Goal: Task Accomplishment & Management: Use online tool/utility

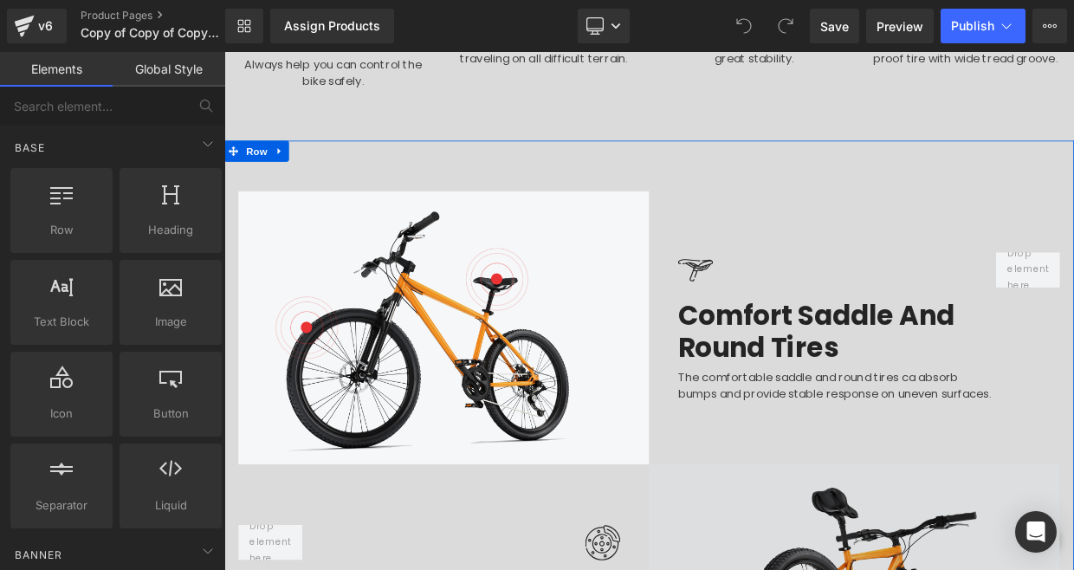
scroll to position [1997, 0]
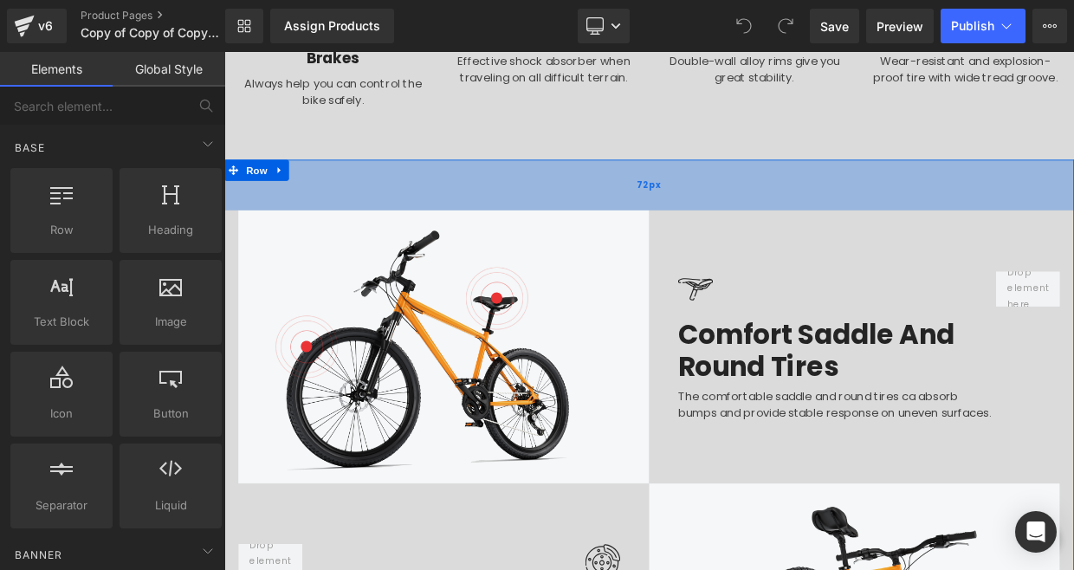
click at [674, 184] on div "72px" at bounding box center [748, 215] width 1048 height 62
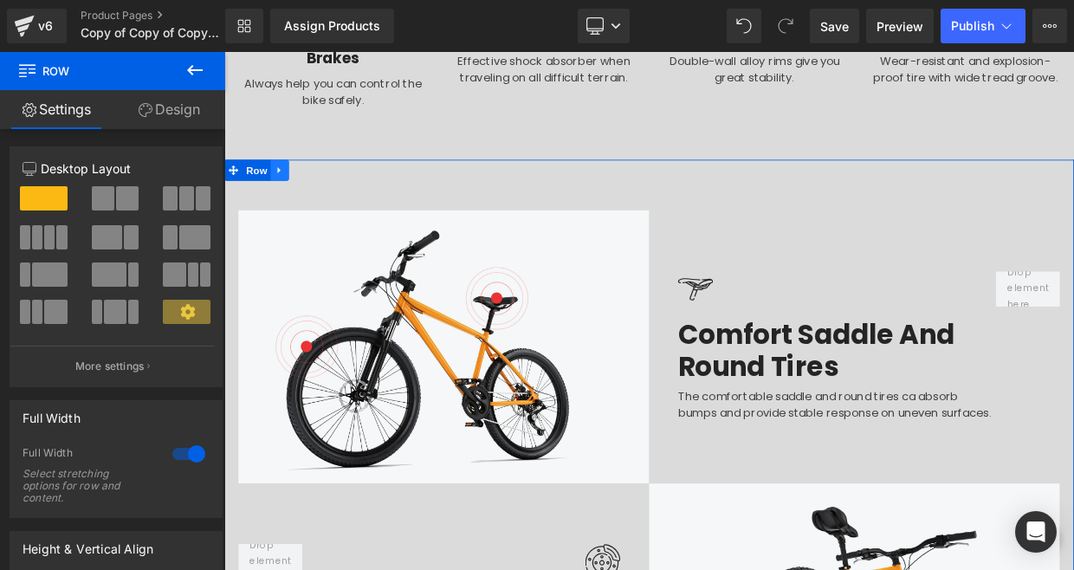
click at [297, 190] on icon at bounding box center [293, 196] width 12 height 13
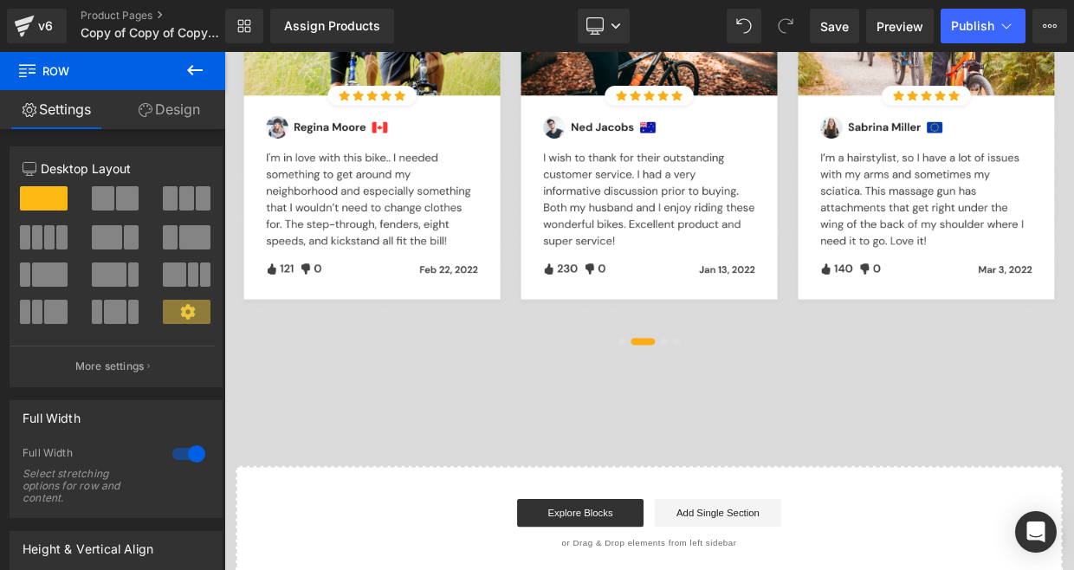
scroll to position [3372, 0]
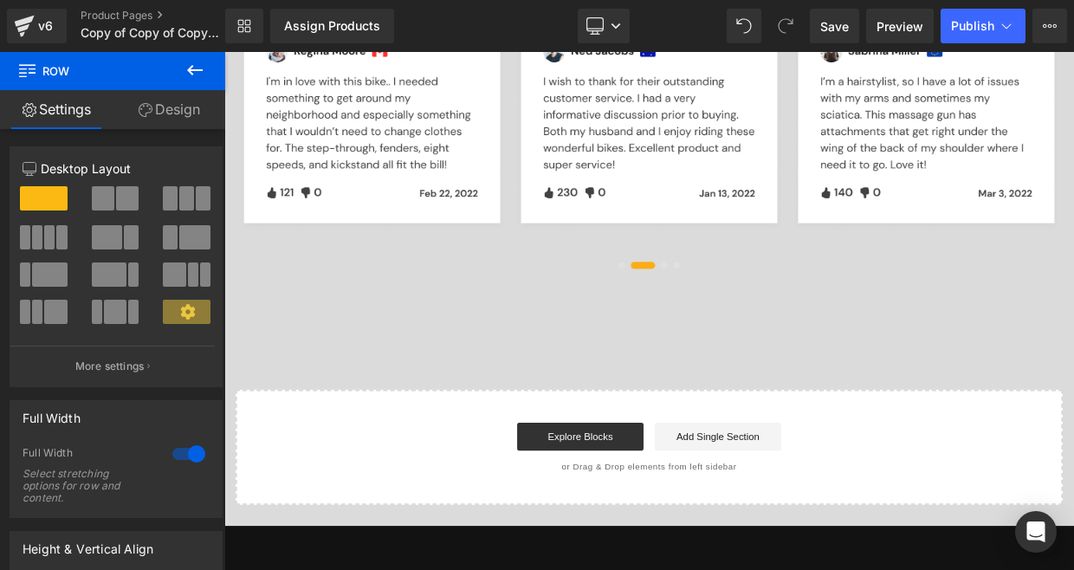
click at [752, 470] on div "Start building your page Explore Blocks Add Single Section or Drag & Drop eleme…" at bounding box center [748, 539] width 1016 height 139
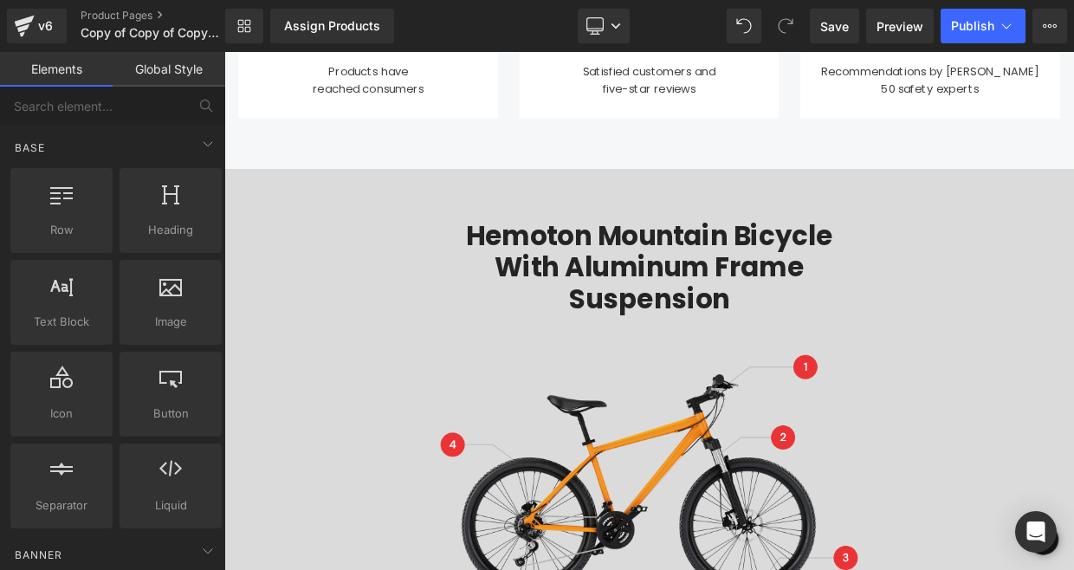
scroll to position [1107, 0]
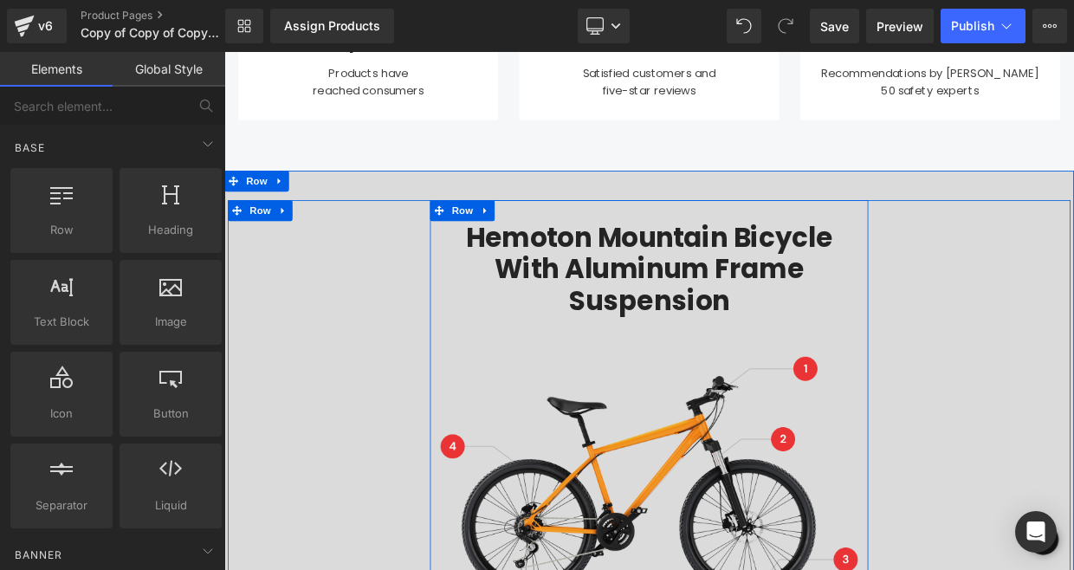
click at [608, 258] on div "Hemoton Mountain Bicycle with Aluminum Frame Suspension Heading Image Row" at bounding box center [748, 489] width 540 height 508
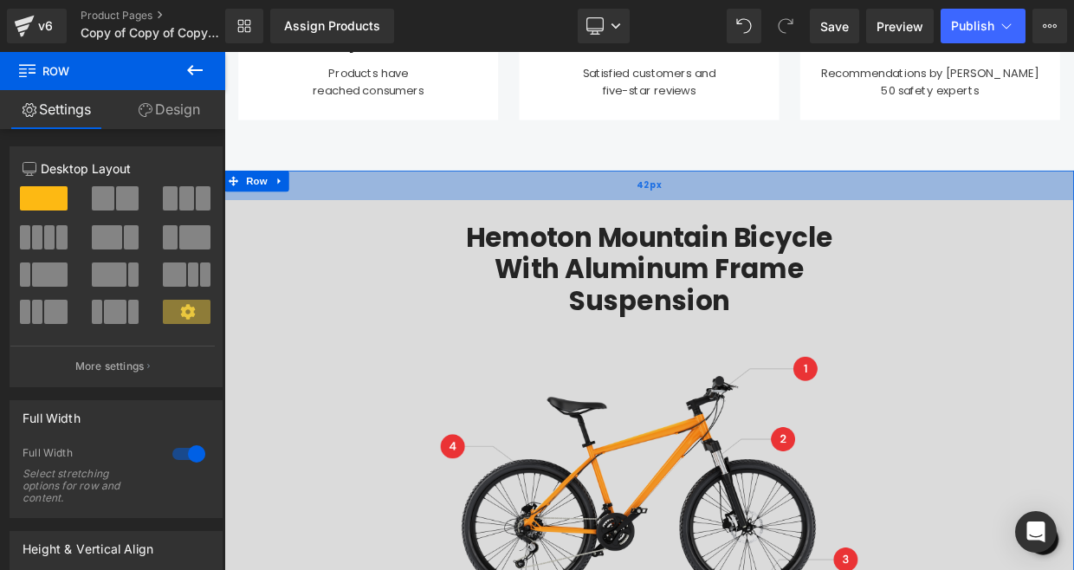
click at [345, 222] on div "42px" at bounding box center [748, 216] width 1048 height 36
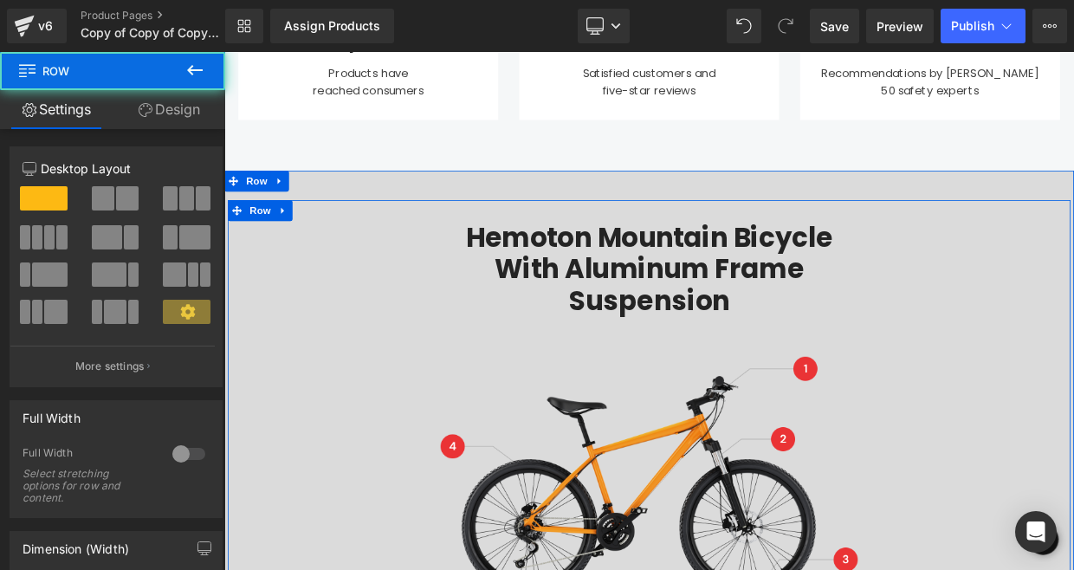
click at [371, 306] on div "Hemoton Mountain Bicycle with Aluminum Frame Suspension Heading Image Row" at bounding box center [748, 489] width 1039 height 508
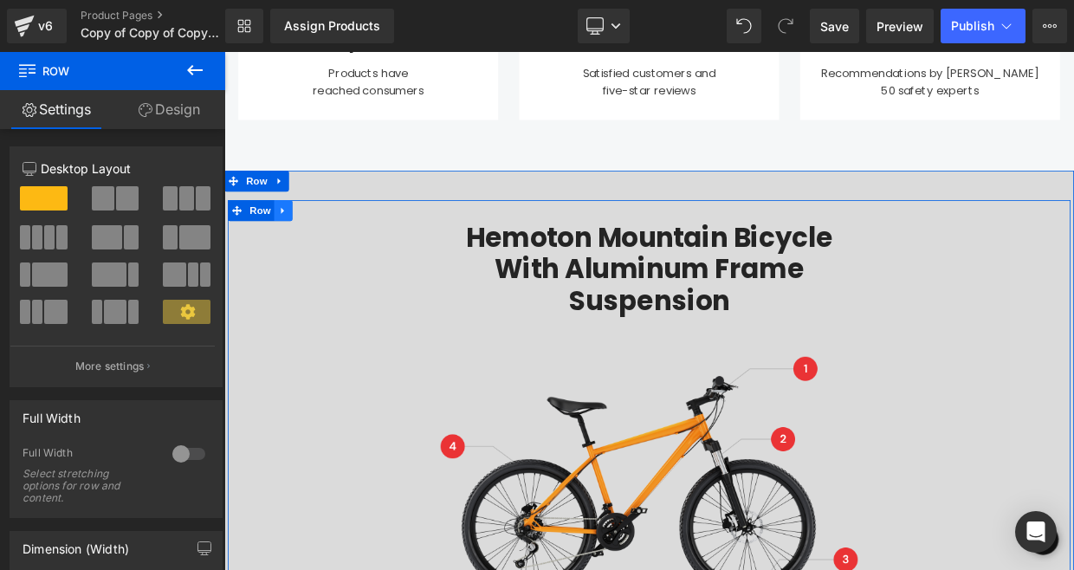
click at [294, 246] on icon at bounding box center [295, 247] width 3 height 8
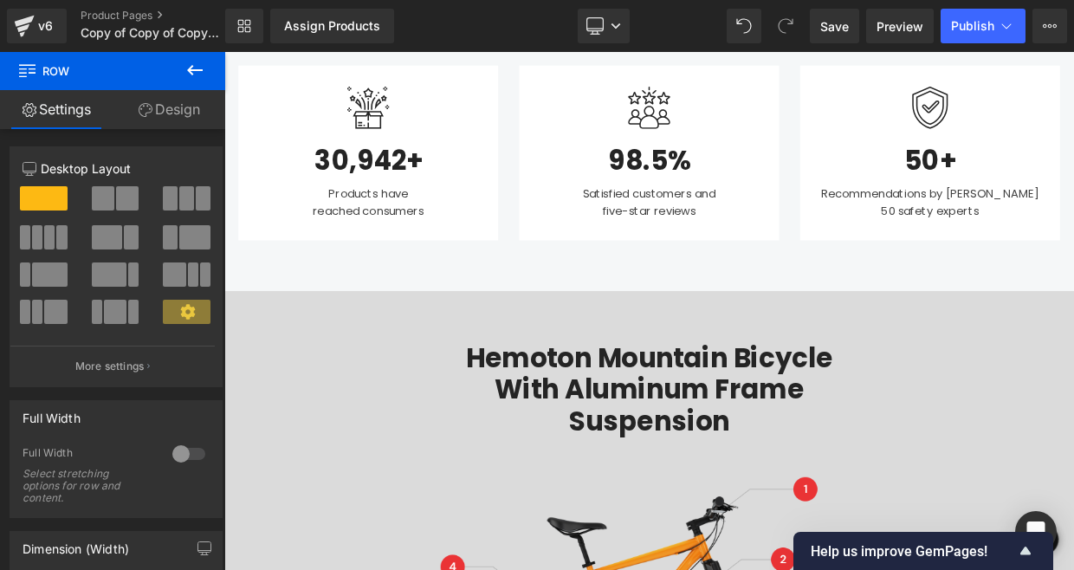
scroll to position [968, 0]
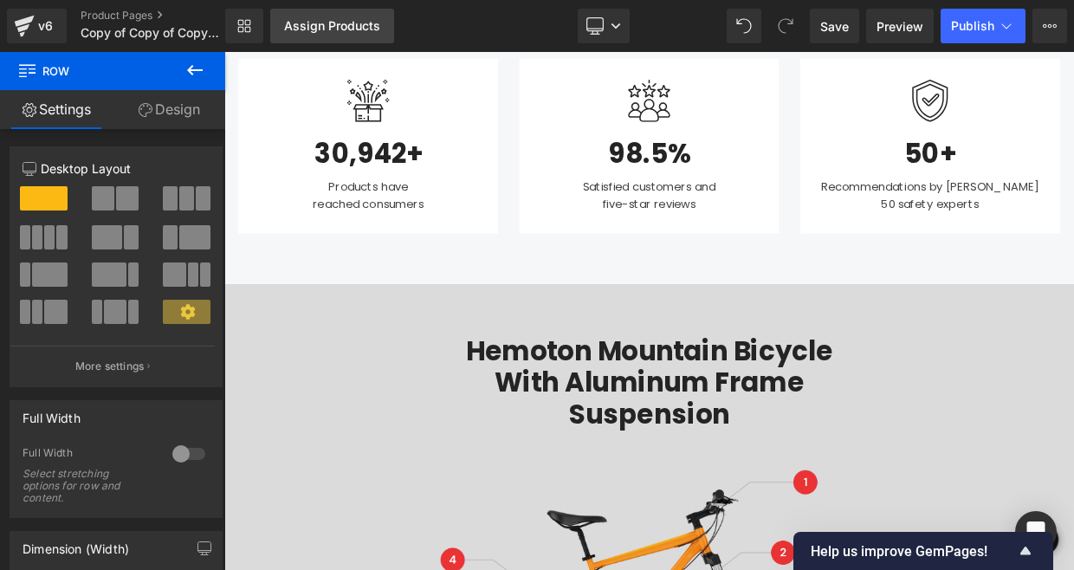
click at [325, 41] on link "Assign Products" at bounding box center [332, 26] width 124 height 35
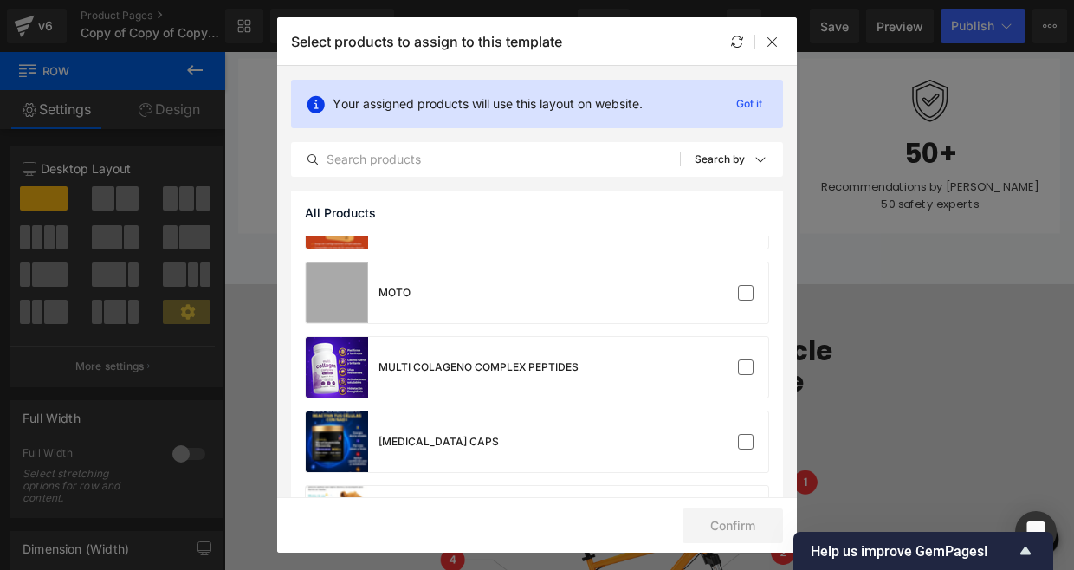
scroll to position [1617, 0]
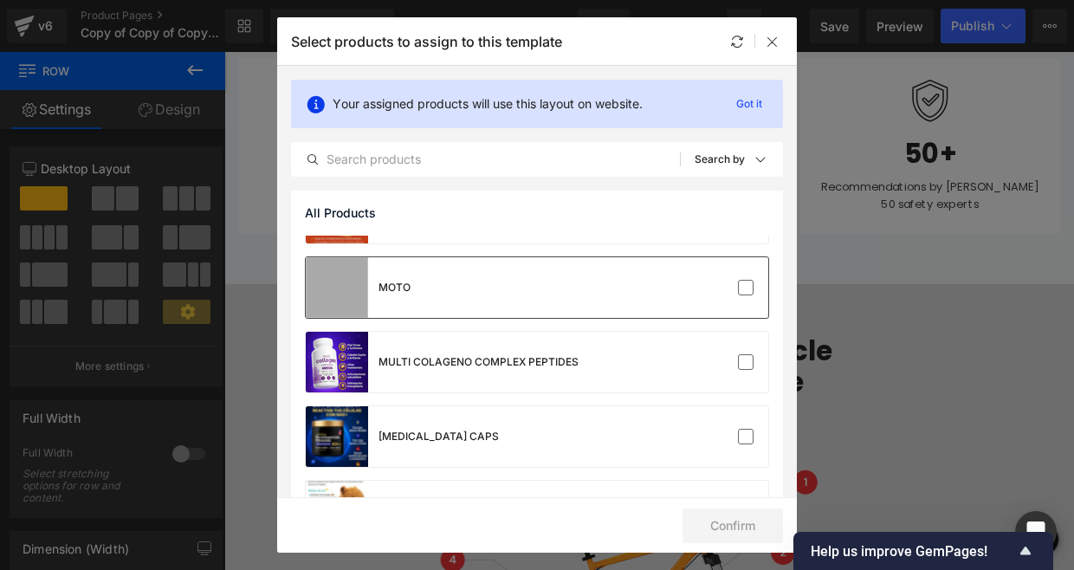
click at [599, 311] on div "MOTO" at bounding box center [537, 287] width 462 height 61
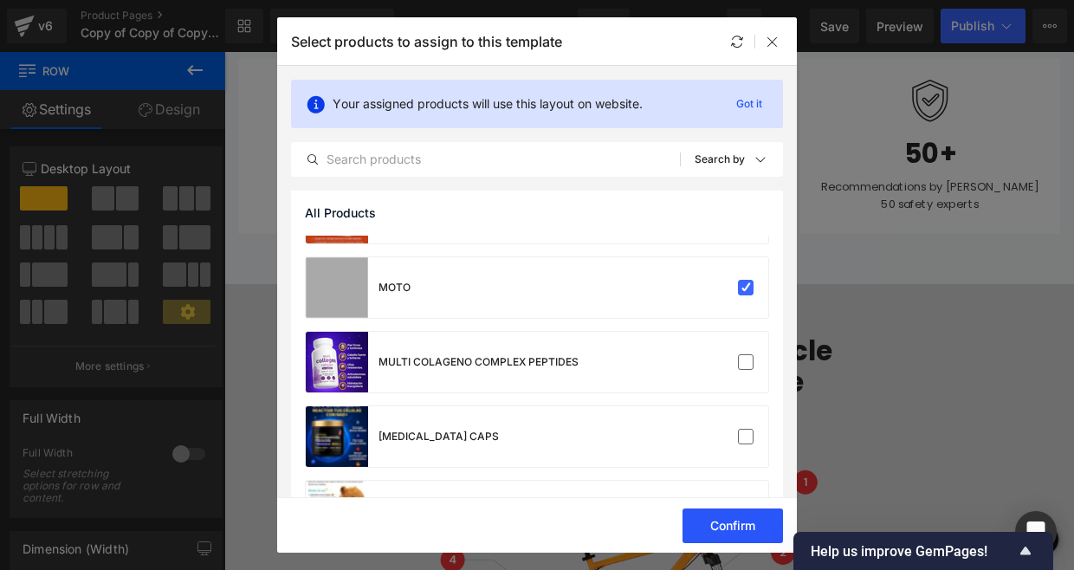
click at [713, 525] on button "Confirm" at bounding box center [732, 525] width 100 height 35
click at [729, 532] on button "Success" at bounding box center [722, 525] width 122 height 35
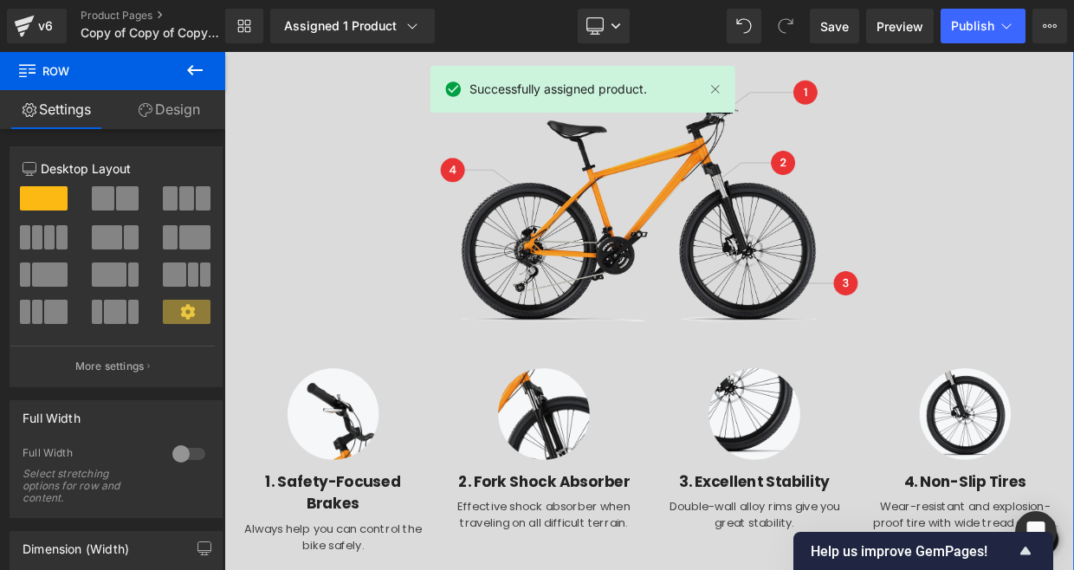
scroll to position [1530, 0]
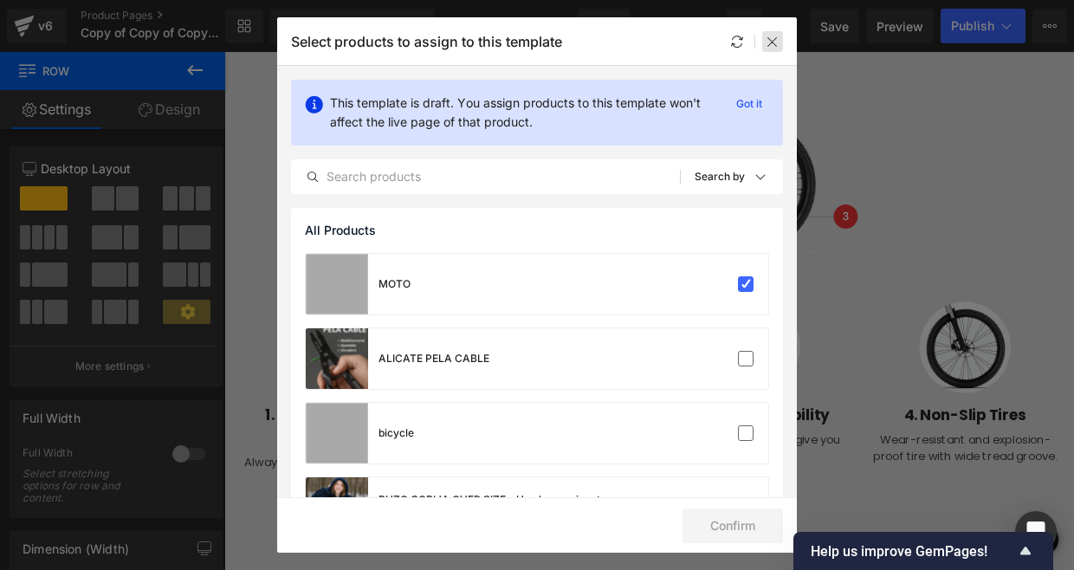
click at [772, 49] on div at bounding box center [772, 41] width 21 height 21
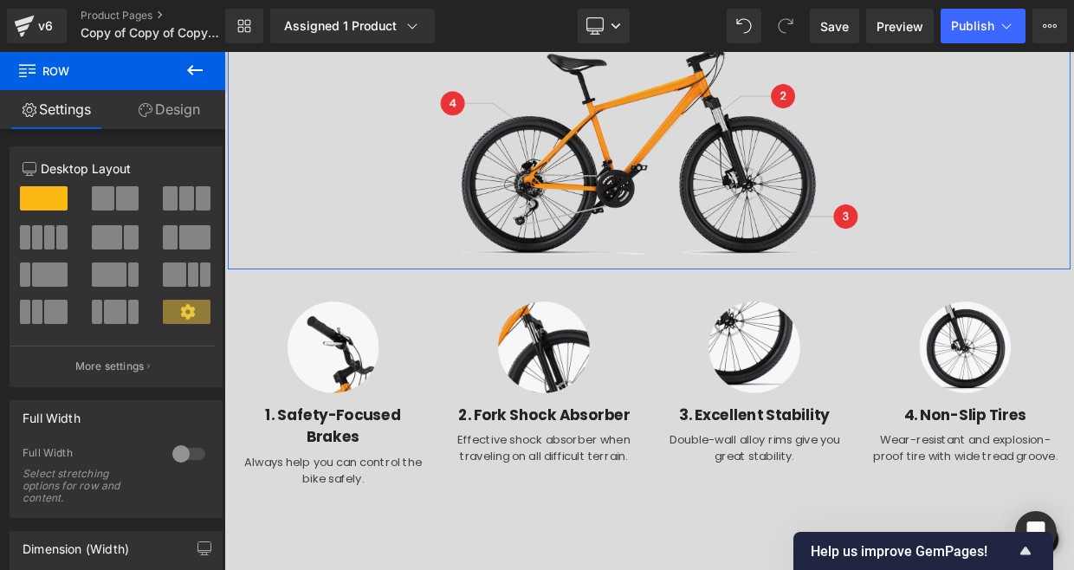
click at [179, 99] on link "Design" at bounding box center [169, 109] width 113 height 39
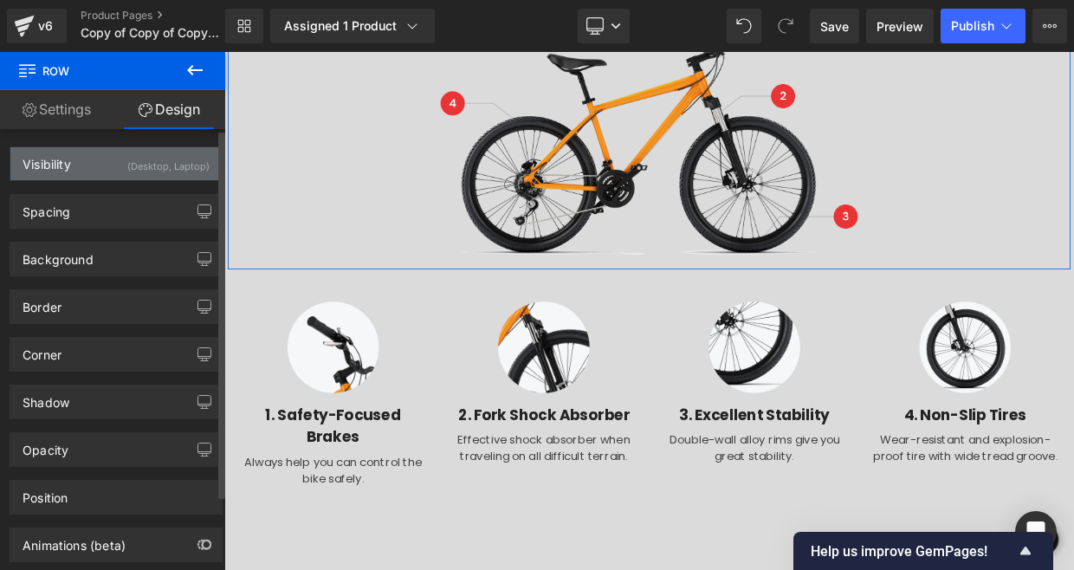
click at [179, 165] on div "(Desktop, Laptop)" at bounding box center [168, 161] width 82 height 29
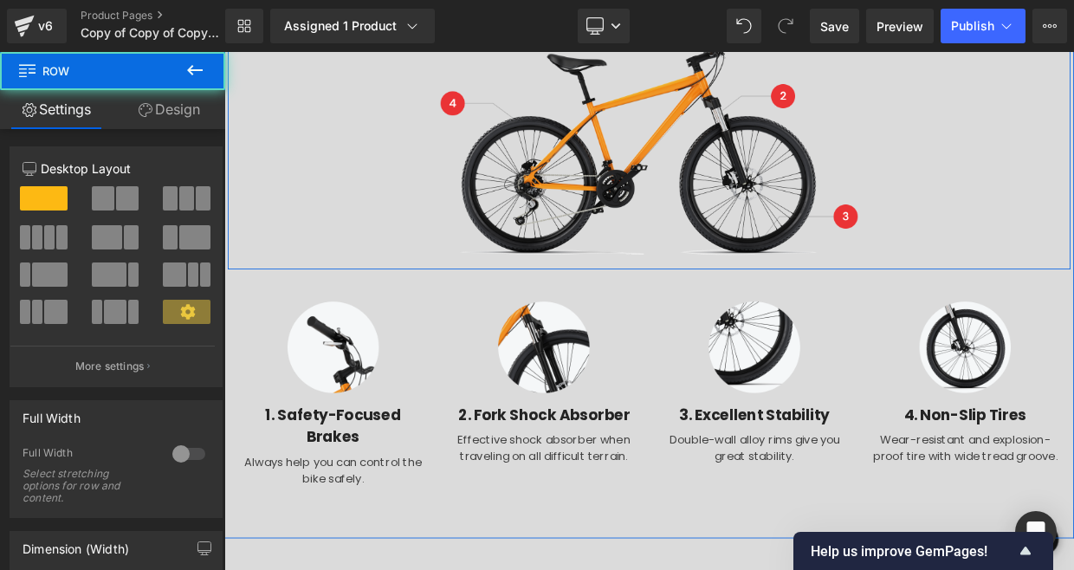
click at [438, 193] on div "Hemoton Mountain Bicycle with Aluminum Frame Suspension Heading Image Row" at bounding box center [748, 66] width 1039 height 508
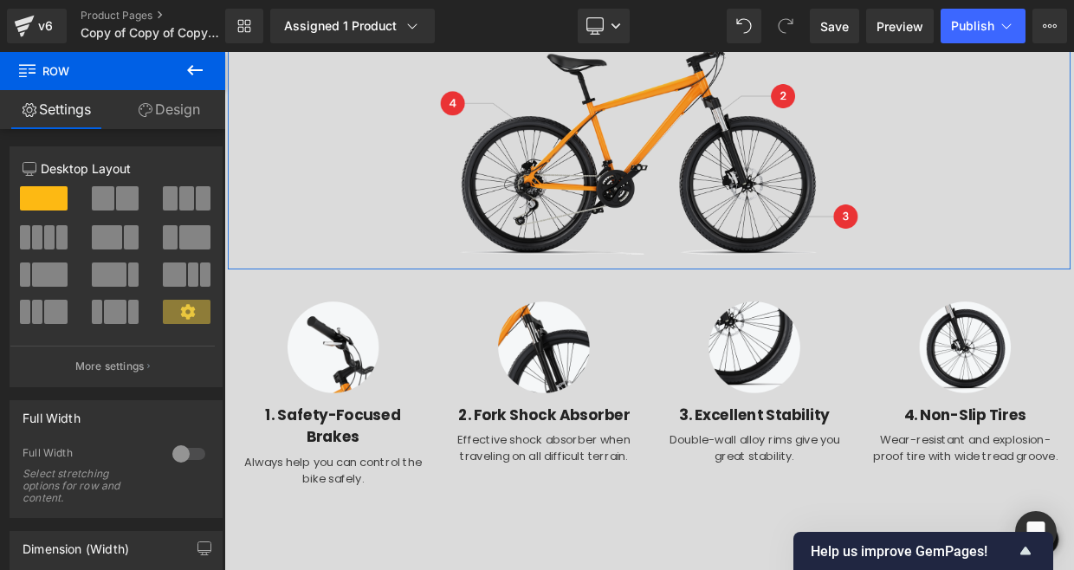
click at [181, 102] on link "Design" at bounding box center [169, 109] width 113 height 39
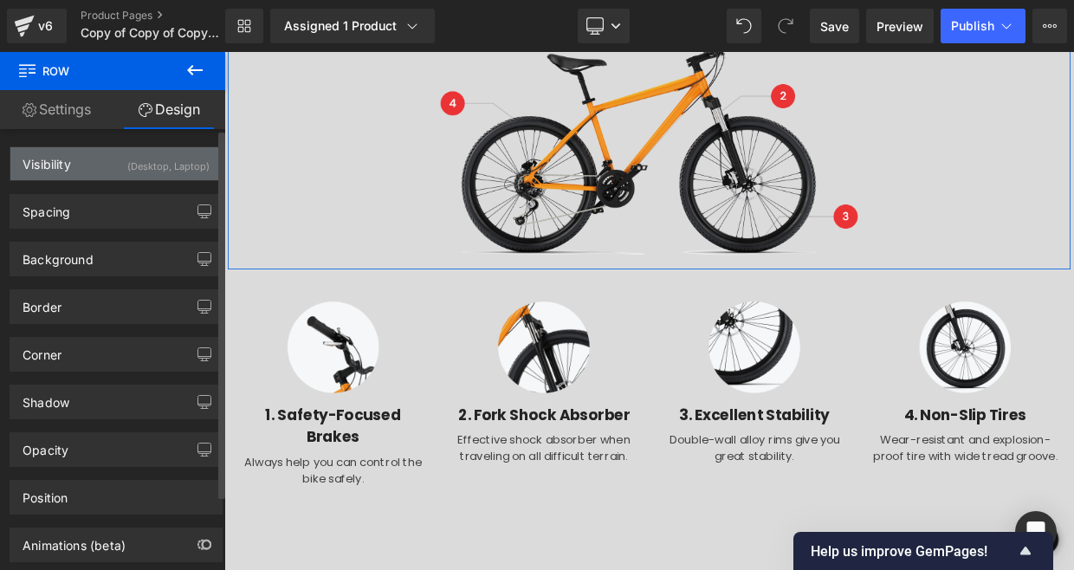
click at [188, 162] on div "(Desktop, Laptop)" at bounding box center [168, 161] width 82 height 29
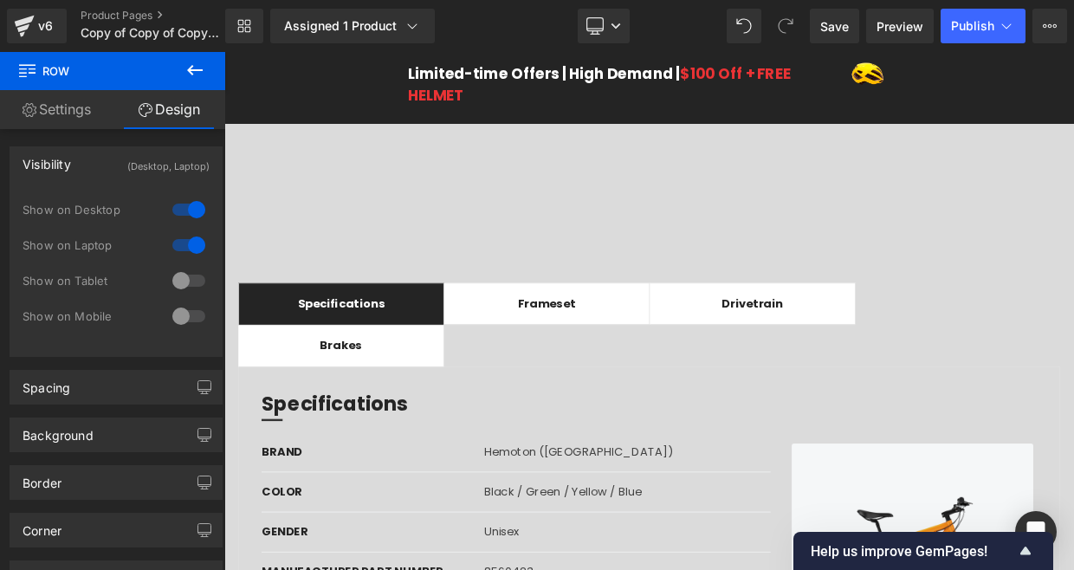
scroll to position [0, 0]
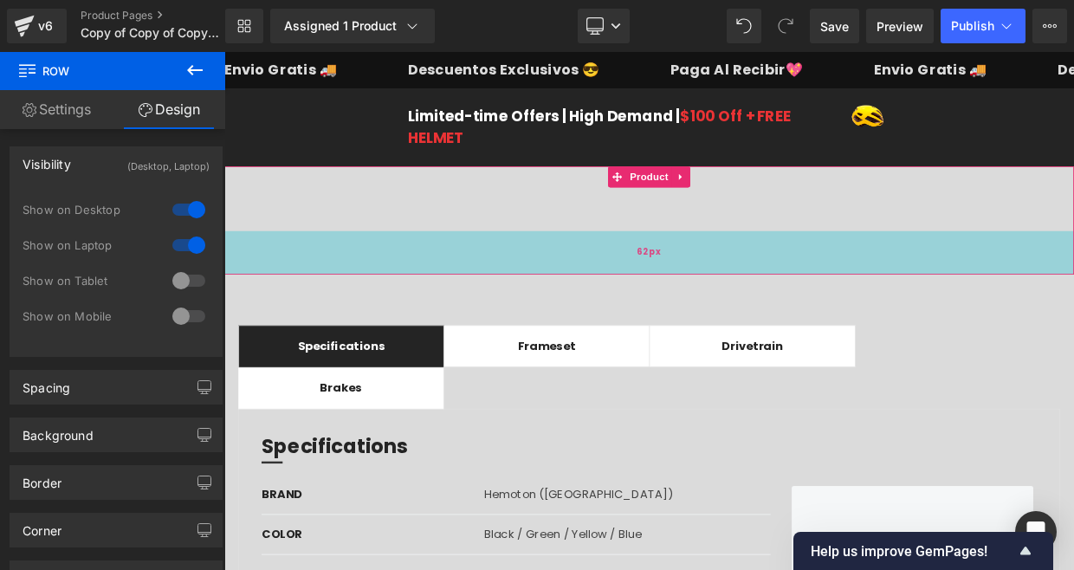
click at [562, 284] on div "Image Image RENUEVA TU PIEL AL INSTANTE- Crema Reafirmante Lifting para el [PER…" at bounding box center [748, 259] width 1048 height 133
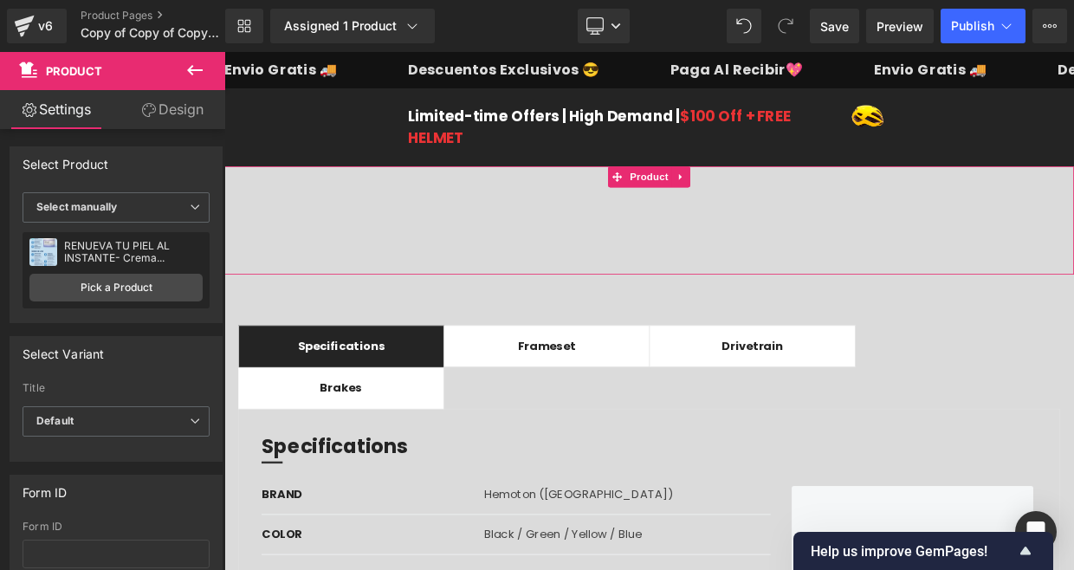
click at [185, 125] on link "Design" at bounding box center [172, 109] width 113 height 39
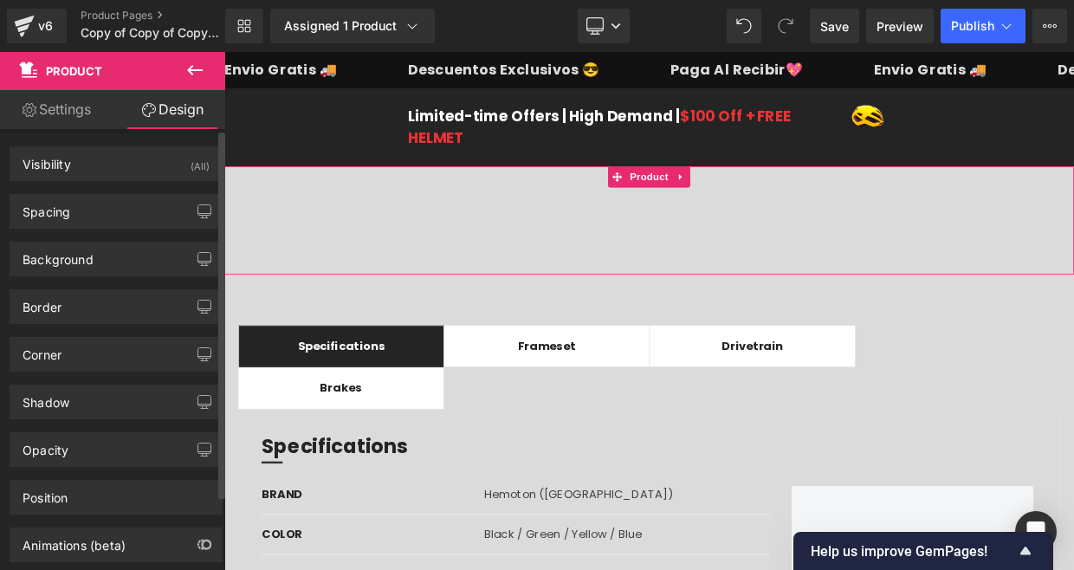
click at [184, 182] on div "Spacing [GEOGRAPHIC_DATA] 0 0 0 0 [GEOGRAPHIC_DATA] 42 0 62 0 Setup Global Style" at bounding box center [116, 205] width 233 height 48
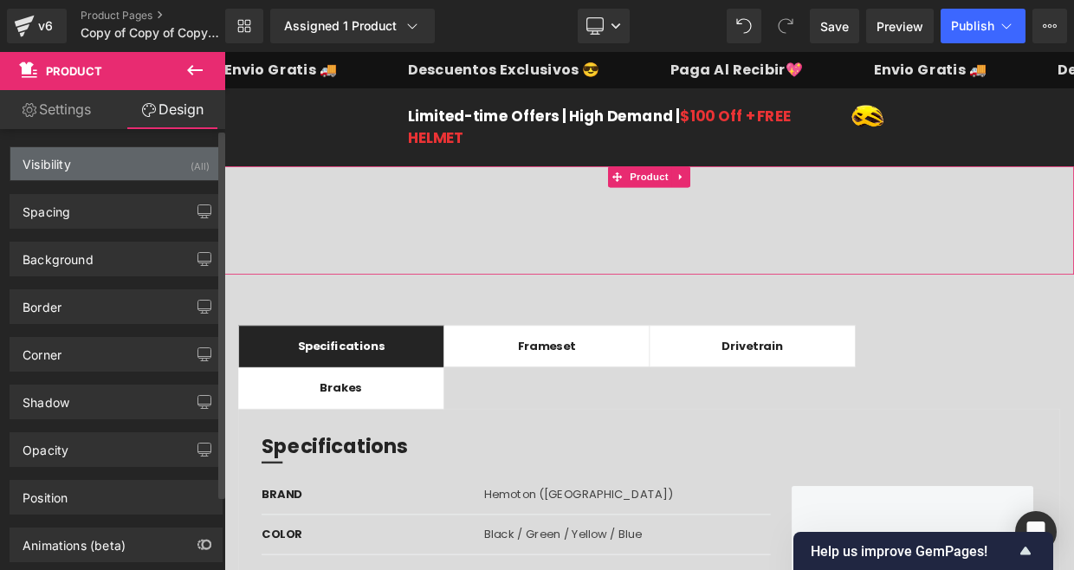
click at [184, 177] on div "Visibility (All)" at bounding box center [115, 163] width 211 height 33
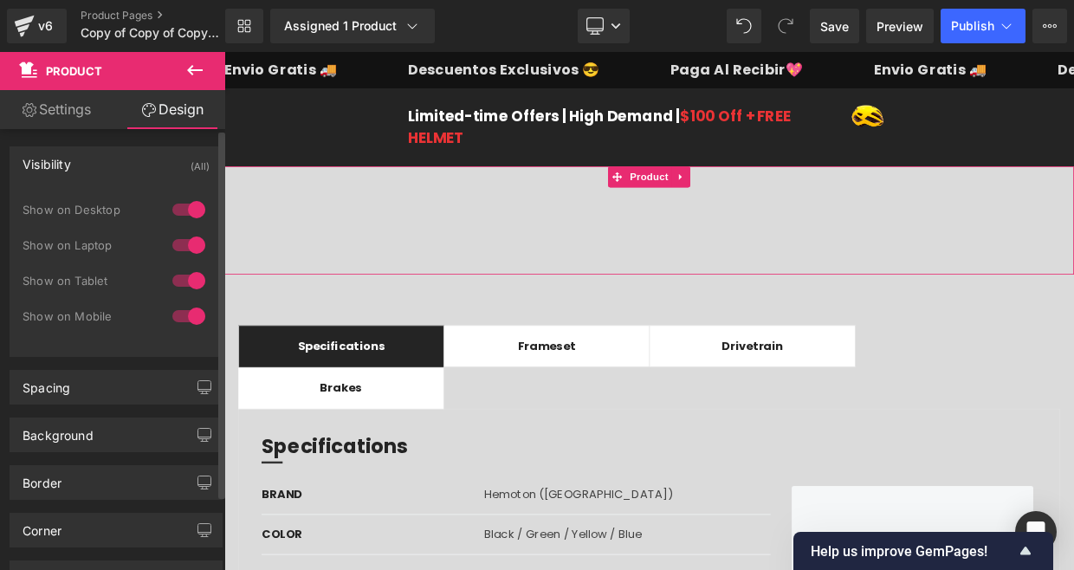
click at [184, 311] on div at bounding box center [189, 316] width 42 height 28
click at [184, 281] on div at bounding box center [189, 281] width 42 height 28
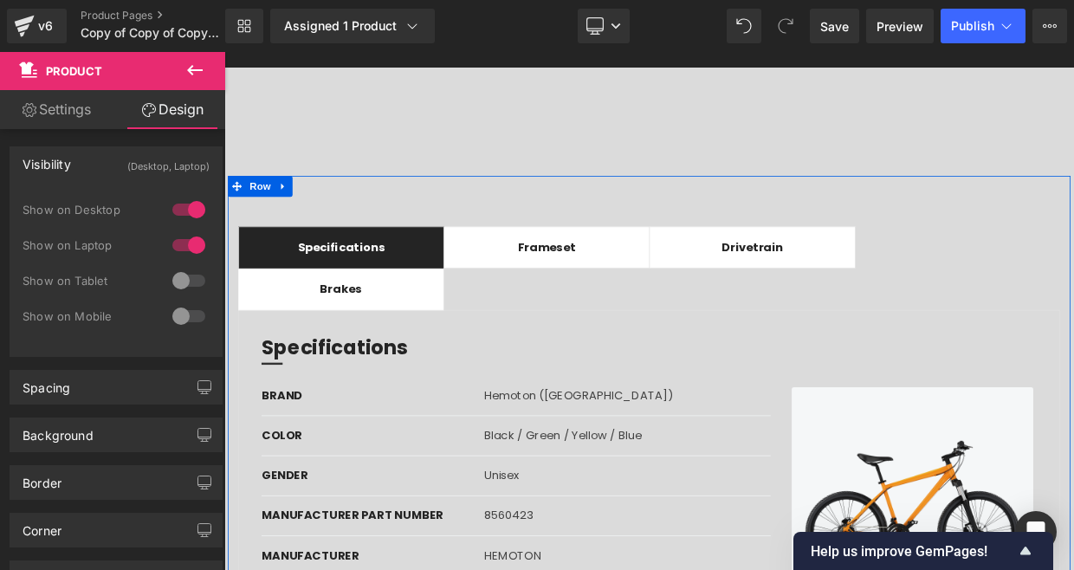
scroll to position [175, 0]
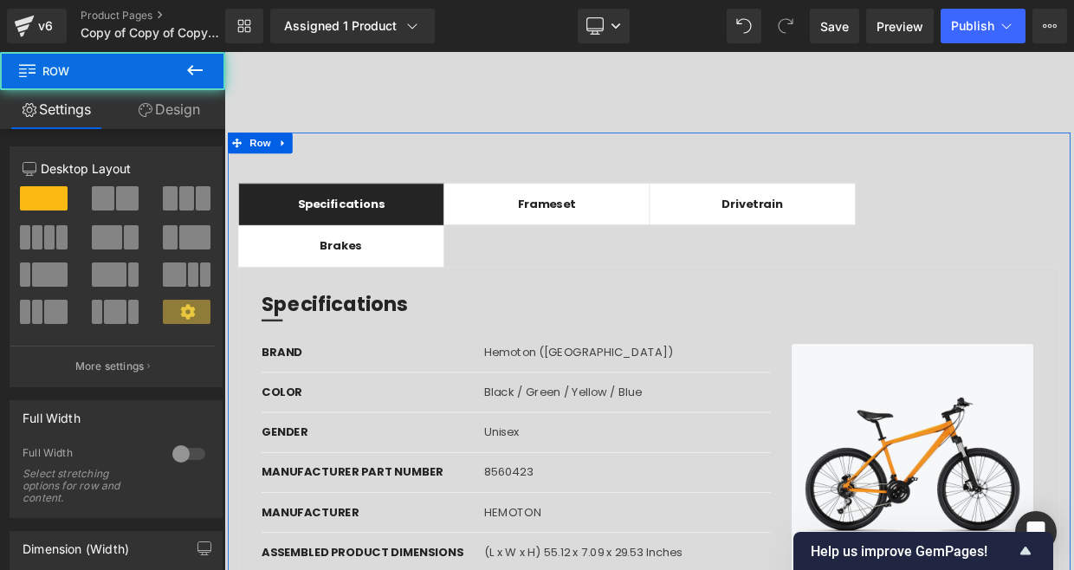
click at [354, 187] on div "Specifications Text Block Frameset Text Block Drivetrain Text Block Brakes Text…" at bounding box center [748, 472] width 1039 height 640
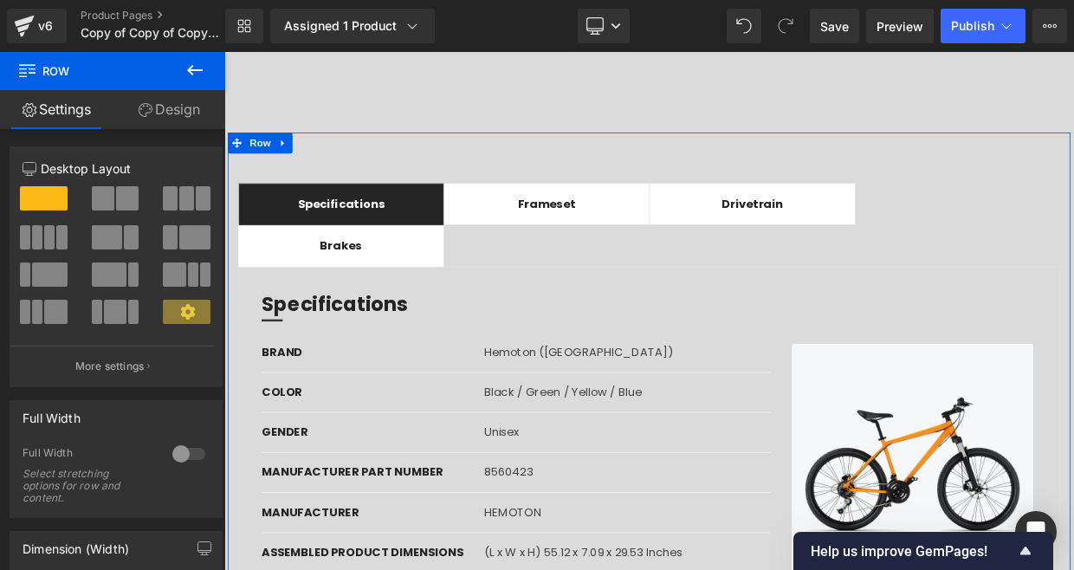
click at [185, 119] on link "Design" at bounding box center [169, 109] width 113 height 39
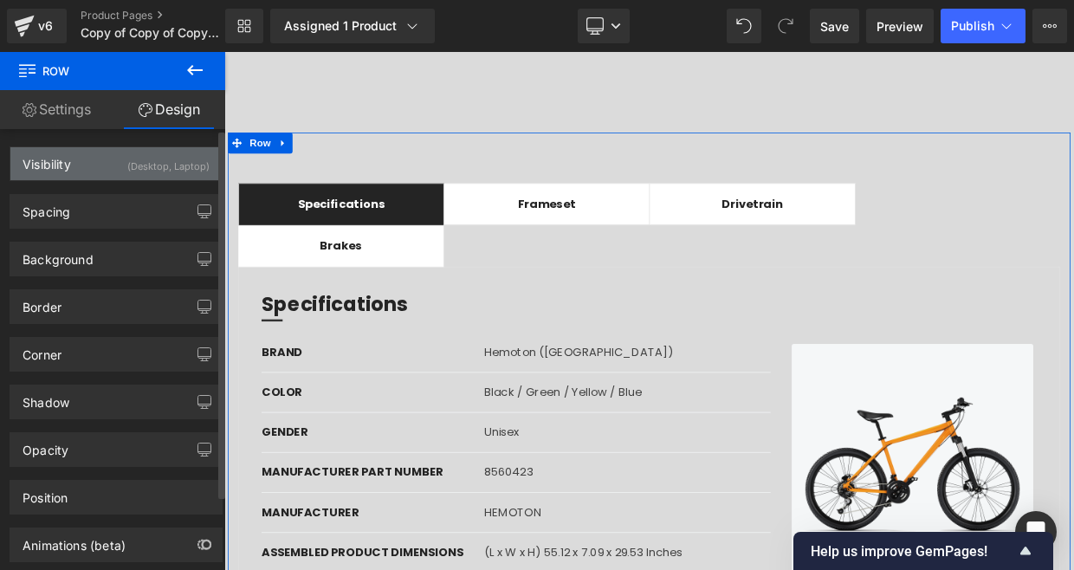
click at [172, 174] on div "(Desktop, Laptop)" at bounding box center [168, 161] width 82 height 29
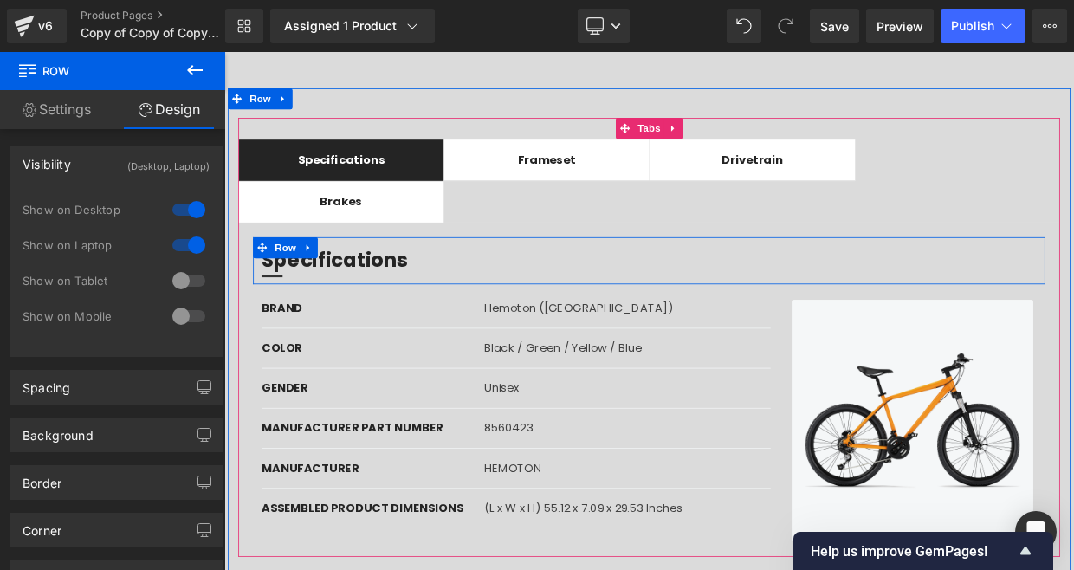
scroll to position [223, 0]
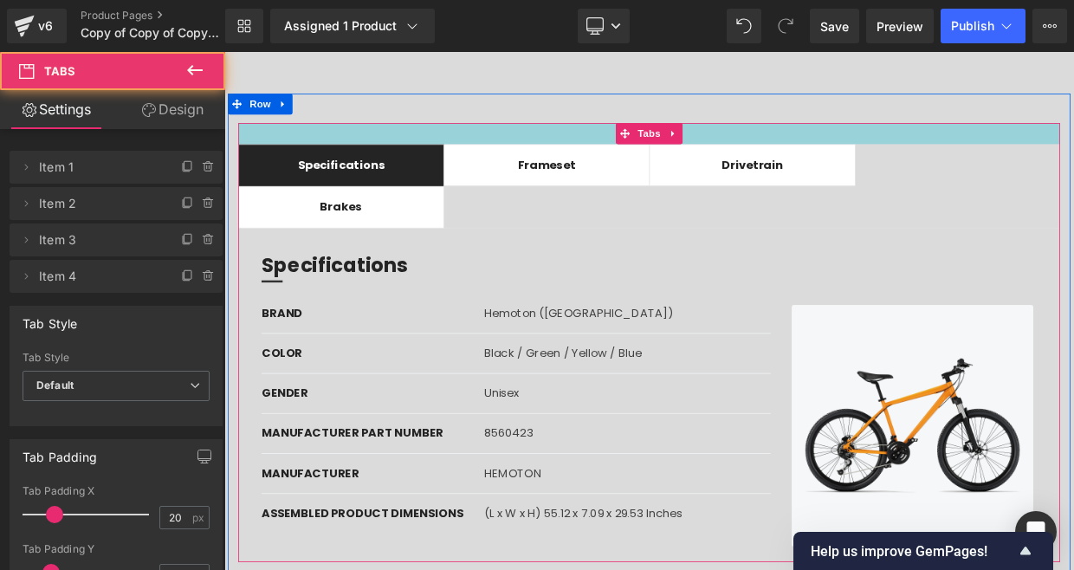
click at [607, 155] on div at bounding box center [748, 152] width 1013 height 26
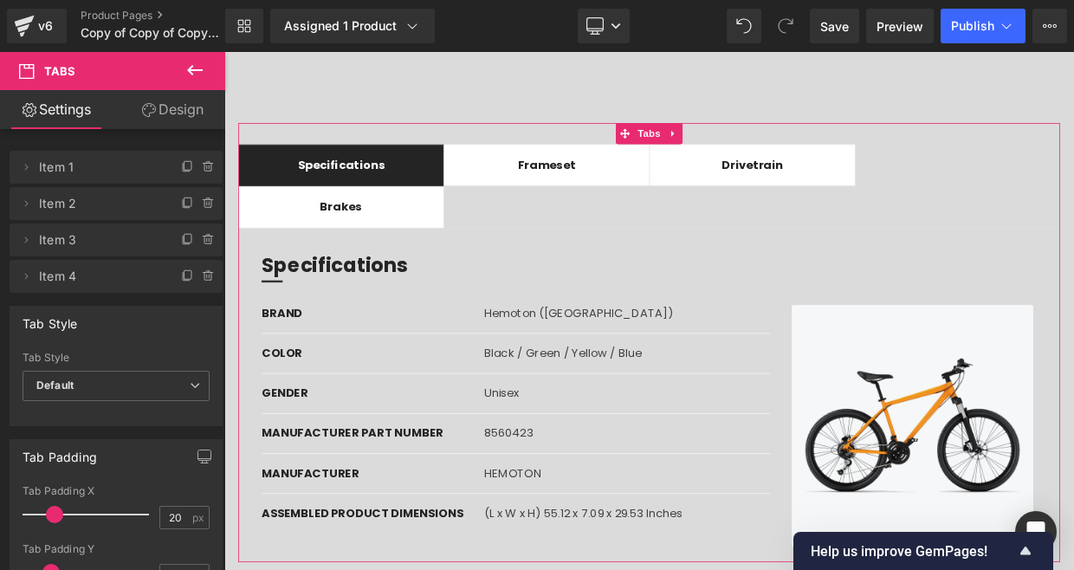
click at [184, 108] on link "Design" at bounding box center [172, 109] width 113 height 39
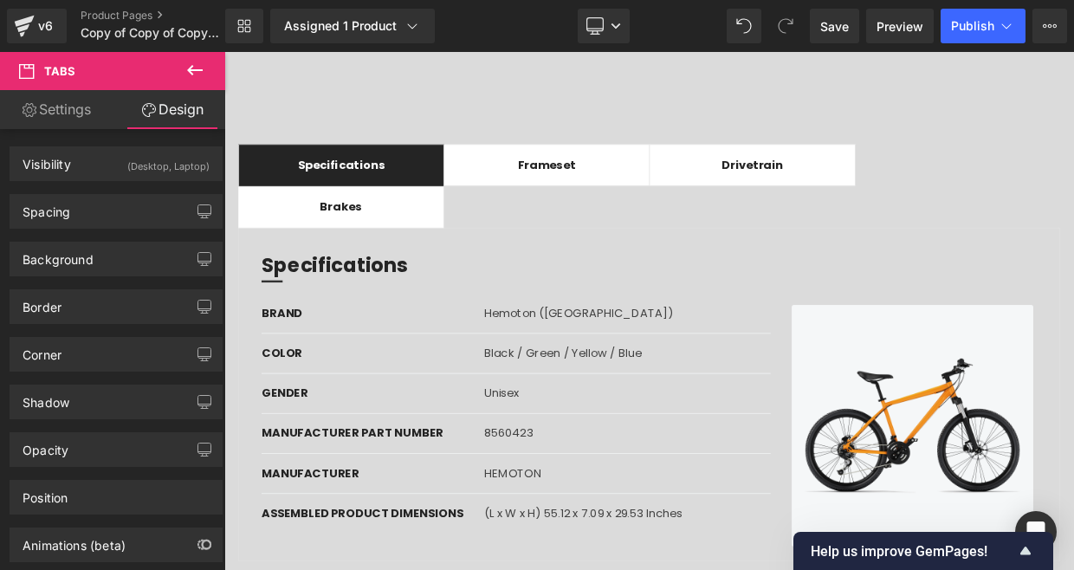
click at [487, 45] on div "Library Assigned 1 Product Product Preview MOTO Manage assigned products Deskto…" at bounding box center [649, 26] width 849 height 52
click at [890, 30] on span "Preview" at bounding box center [899, 26] width 47 height 18
